Goal: Information Seeking & Learning: Learn about a topic

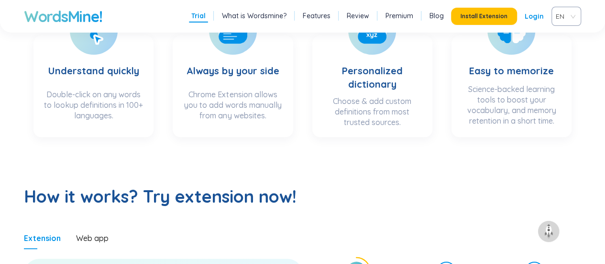
scroll to position [475, 0]
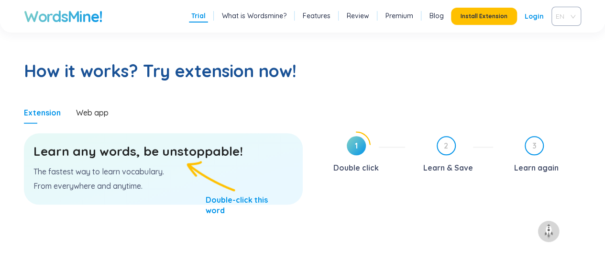
click at [577, 16] on div "EN" at bounding box center [567, 16] width 30 height 19
click at [564, 50] on div "VIE" at bounding box center [566, 52] width 18 height 11
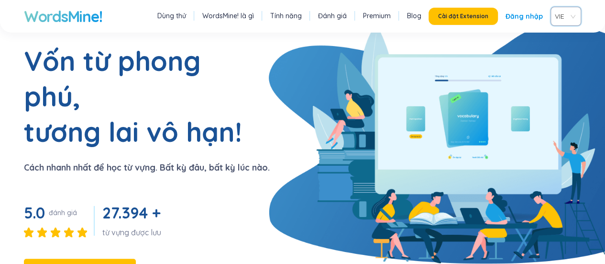
scroll to position [25, 0]
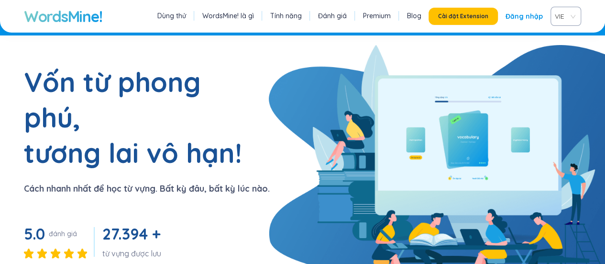
click at [518, 20] on link "Đăng nhập" at bounding box center [524, 16] width 37 height 17
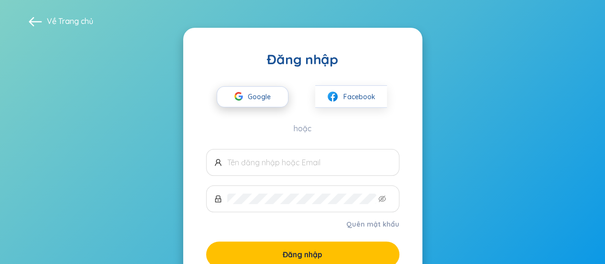
click at [261, 92] on span "Google" at bounding box center [262, 97] width 28 height 20
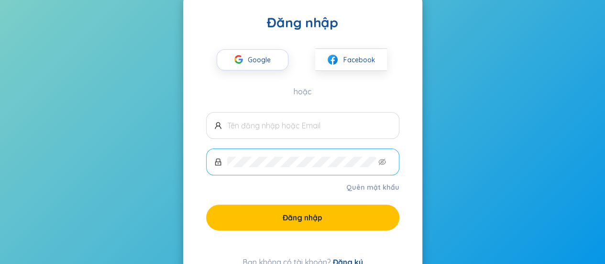
scroll to position [38, 0]
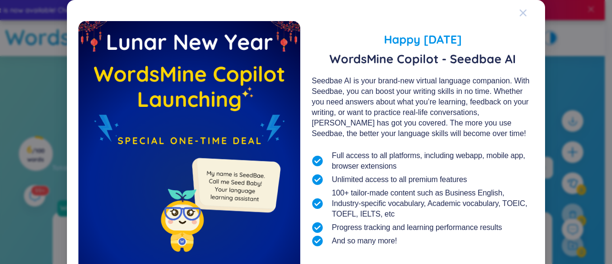
click at [522, 19] on div "Close" at bounding box center [524, 13] width 8 height 26
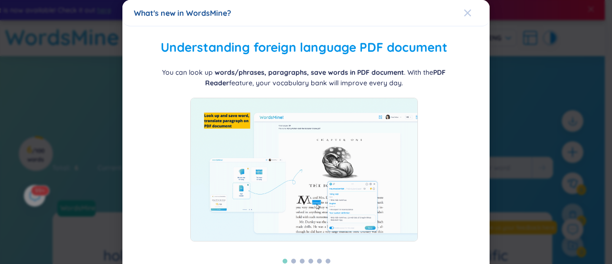
click at [464, 21] on div "Close" at bounding box center [468, 13] width 8 height 26
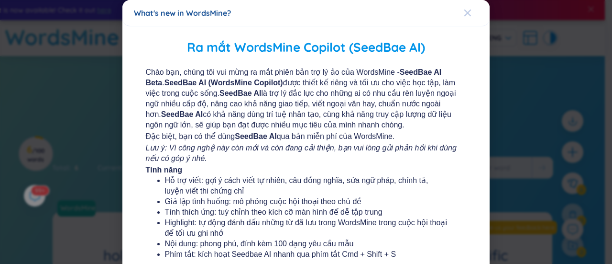
click at [465, 11] on icon "Close" at bounding box center [468, 13] width 7 height 7
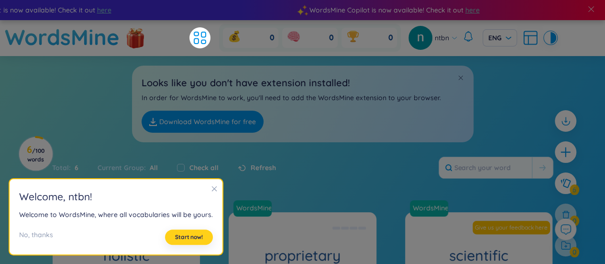
click at [186, 242] on button "Start now!" at bounding box center [189, 236] width 48 height 15
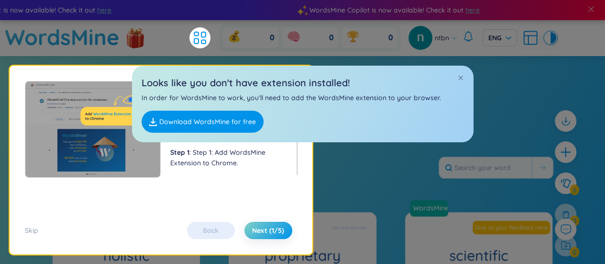
click at [222, 232] on div "Back Next (1/5)" at bounding box center [239, 230] width 115 height 17
click at [458, 77] on span at bounding box center [460, 77] width 7 height 7
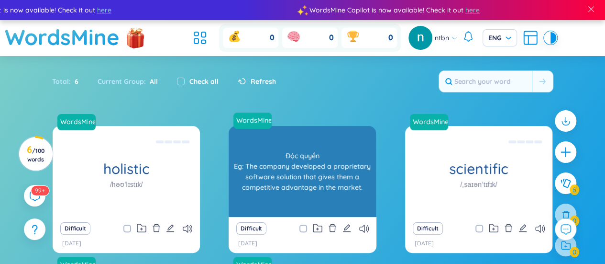
click at [313, 162] on div "Độc quyền Eg: The company developed a proprietary software solution that gives …" at bounding box center [302, 171] width 138 height 86
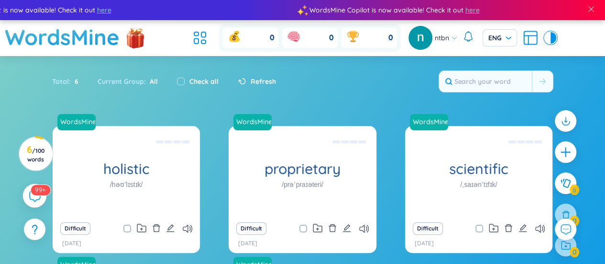
click at [41, 196] on div "99+" at bounding box center [35, 196] width 24 height 24
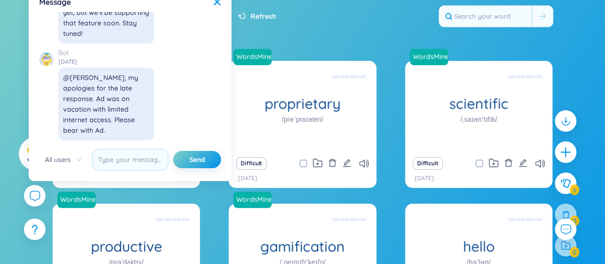
scroll to position [181, 0]
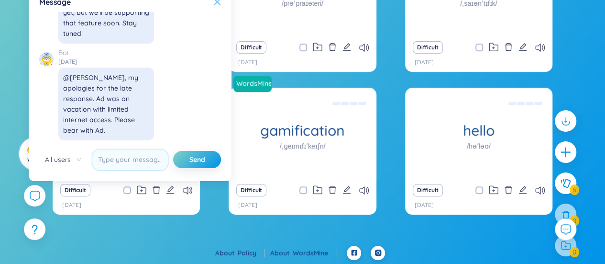
click at [218, 5] on icon at bounding box center [217, 2] width 8 height 8
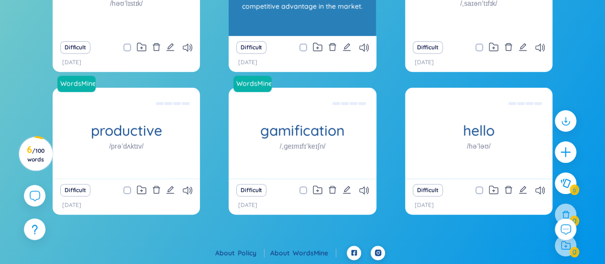
scroll to position [0, 0]
